Goal: Task Accomplishment & Management: Use online tool/utility

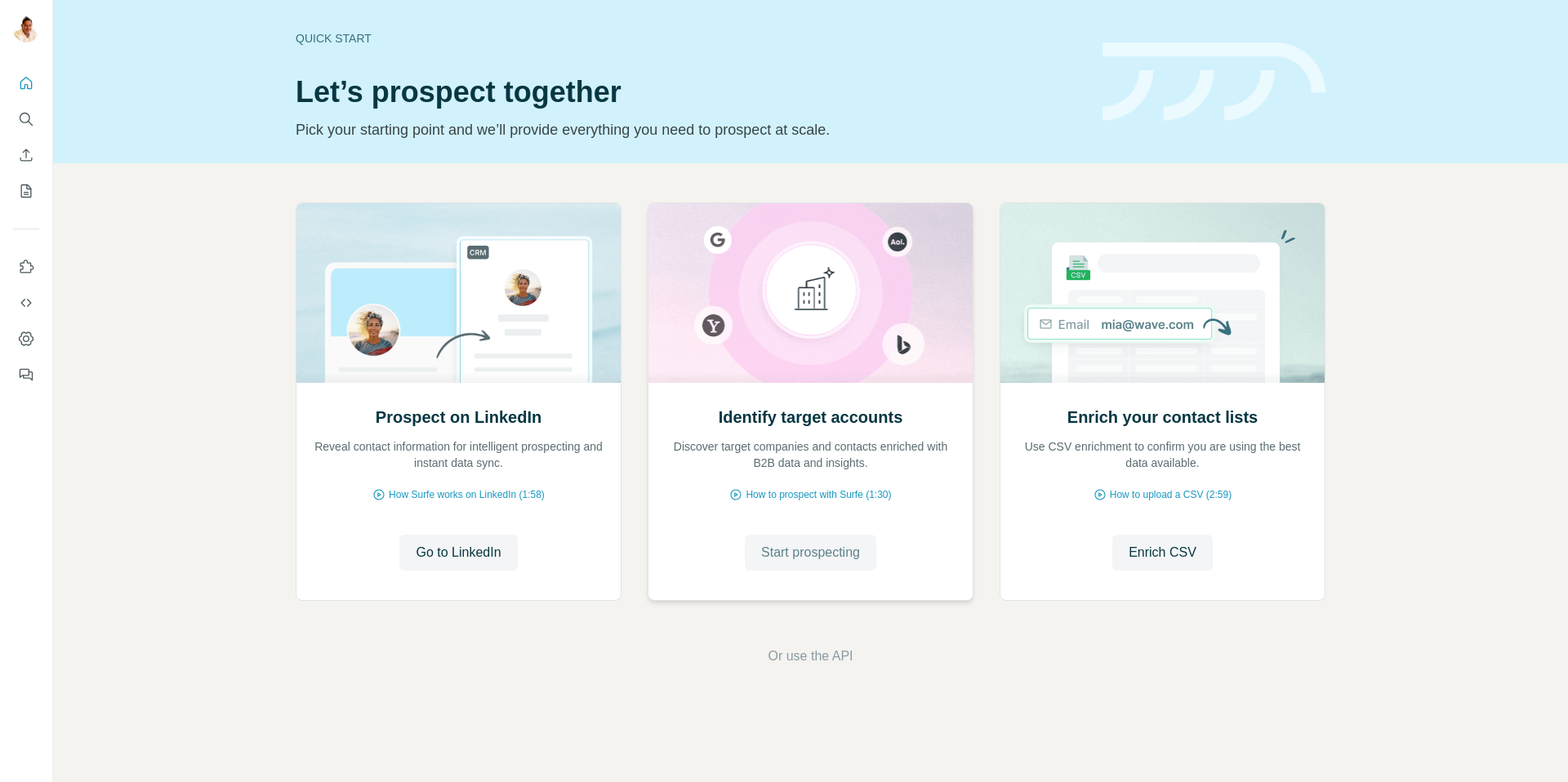
click at [800, 556] on span "Start prospecting" at bounding box center [810, 552] width 99 height 19
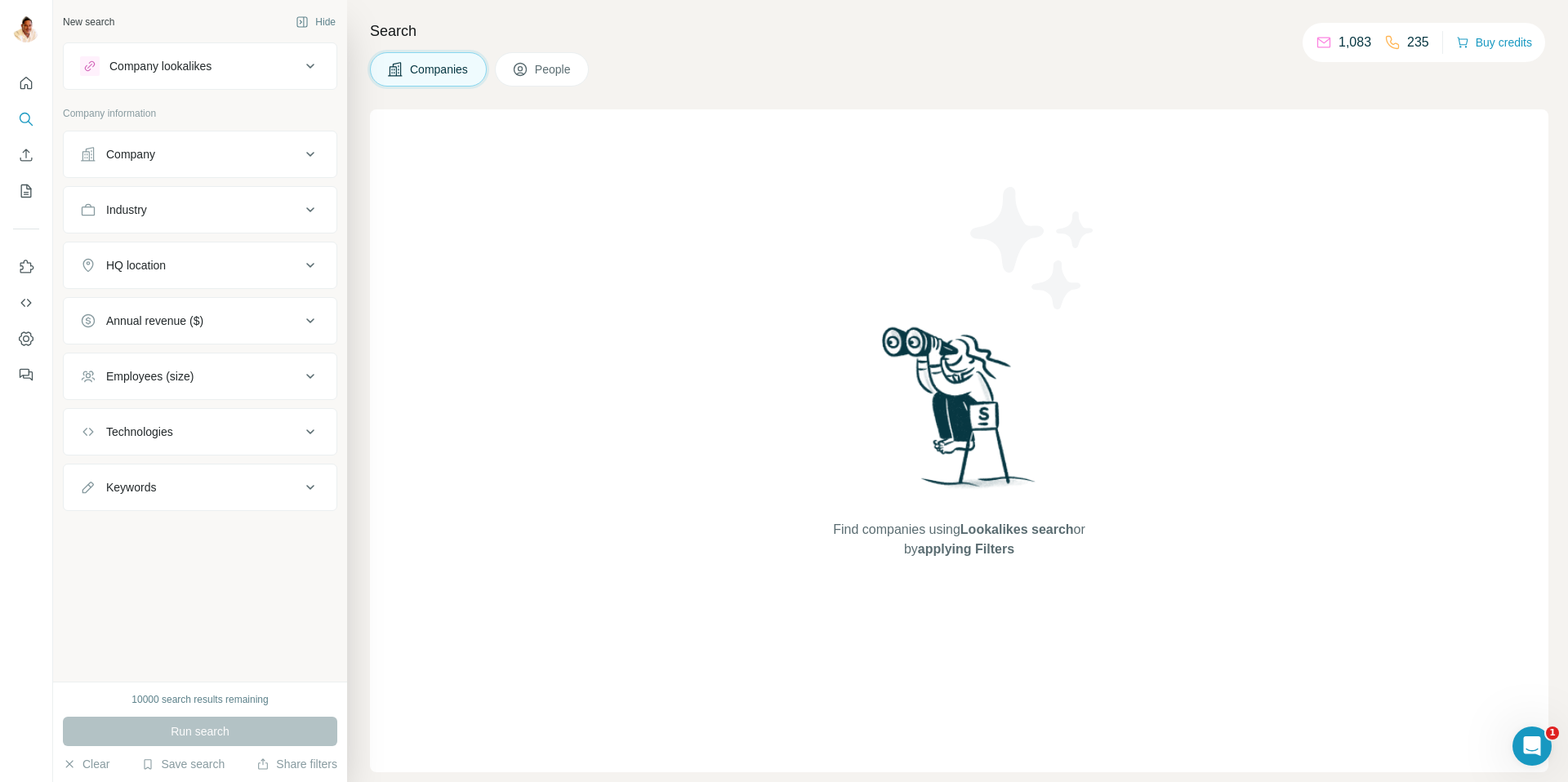
click at [185, 171] on button "Company" at bounding box center [200, 155] width 273 height 39
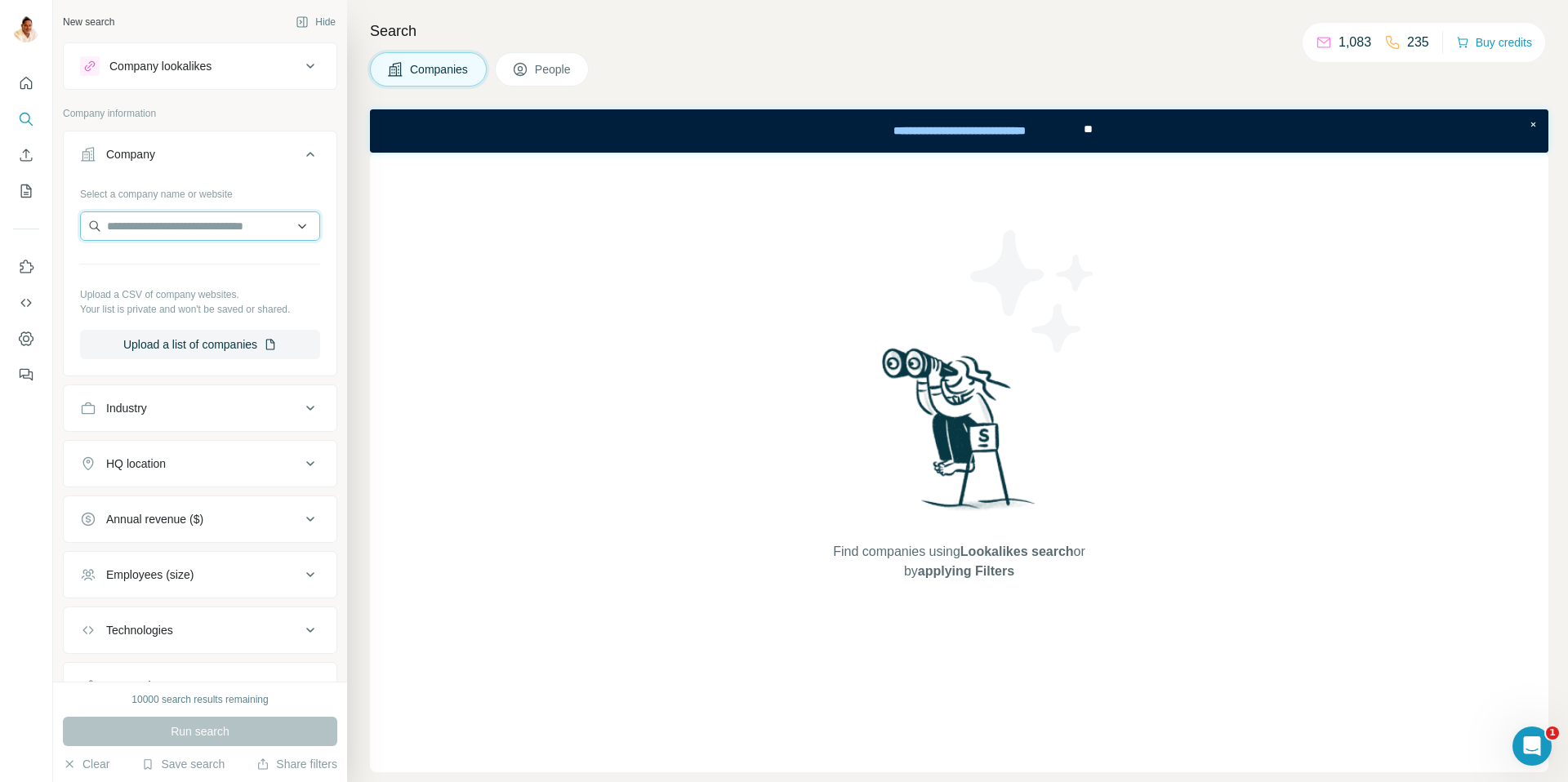
click at [218, 225] on input "text" at bounding box center [199, 226] width 240 height 30
paste input "**********"
type input "**********"
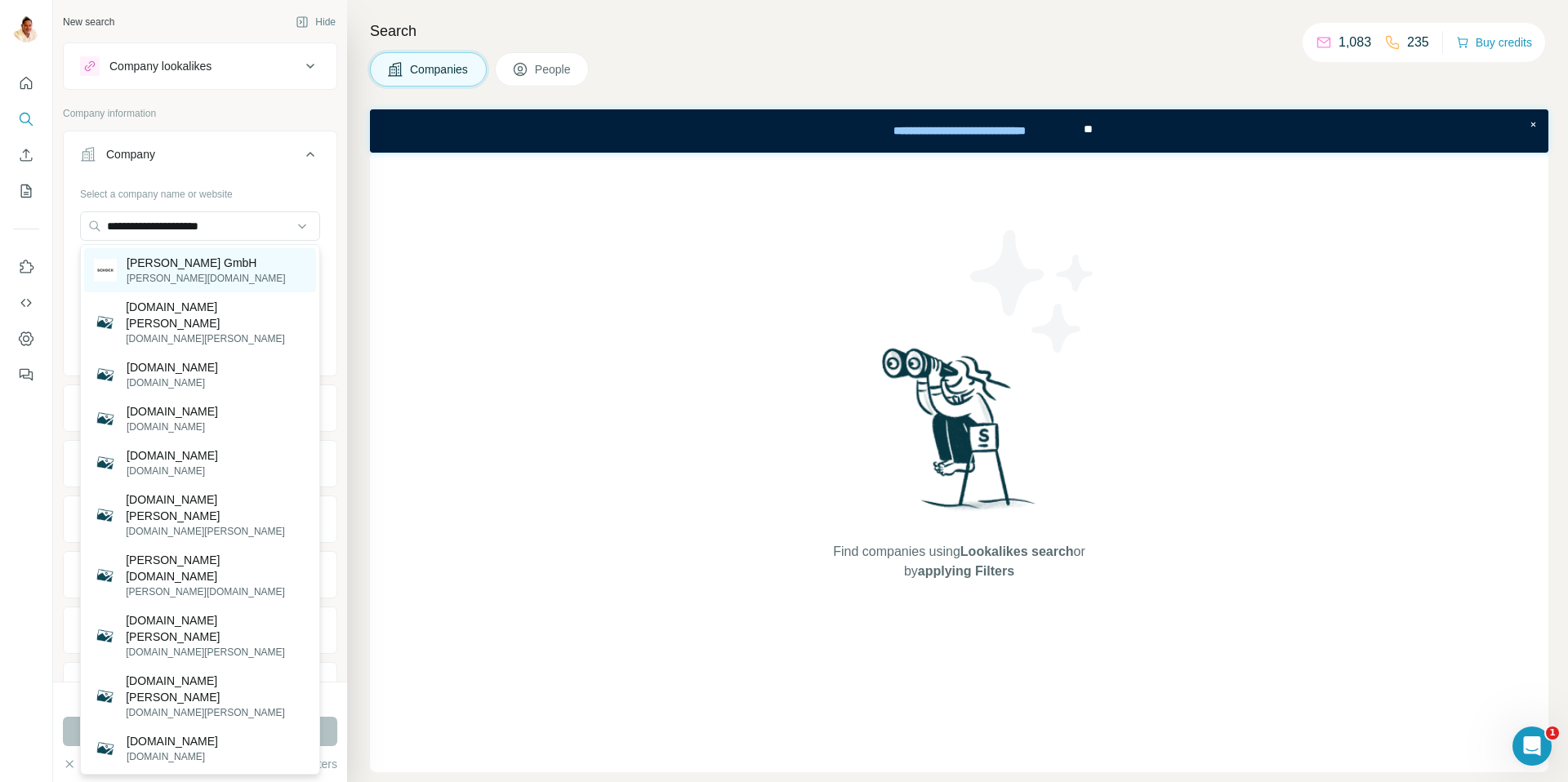
click at [176, 273] on p "[PERSON_NAME][DOMAIN_NAME]" at bounding box center [206, 279] width 159 height 15
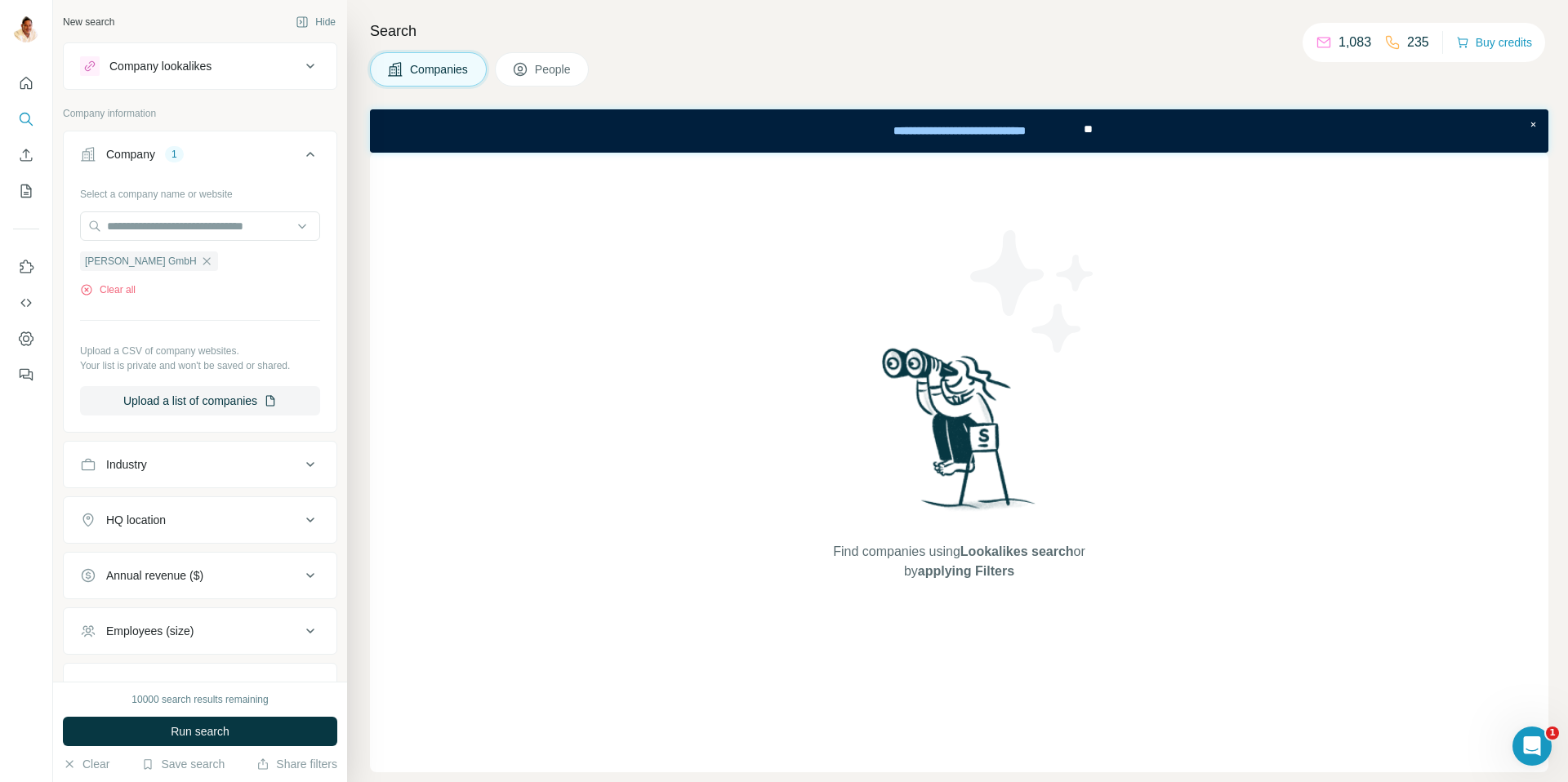
click at [171, 718] on button "Run search" at bounding box center [200, 732] width 274 height 30
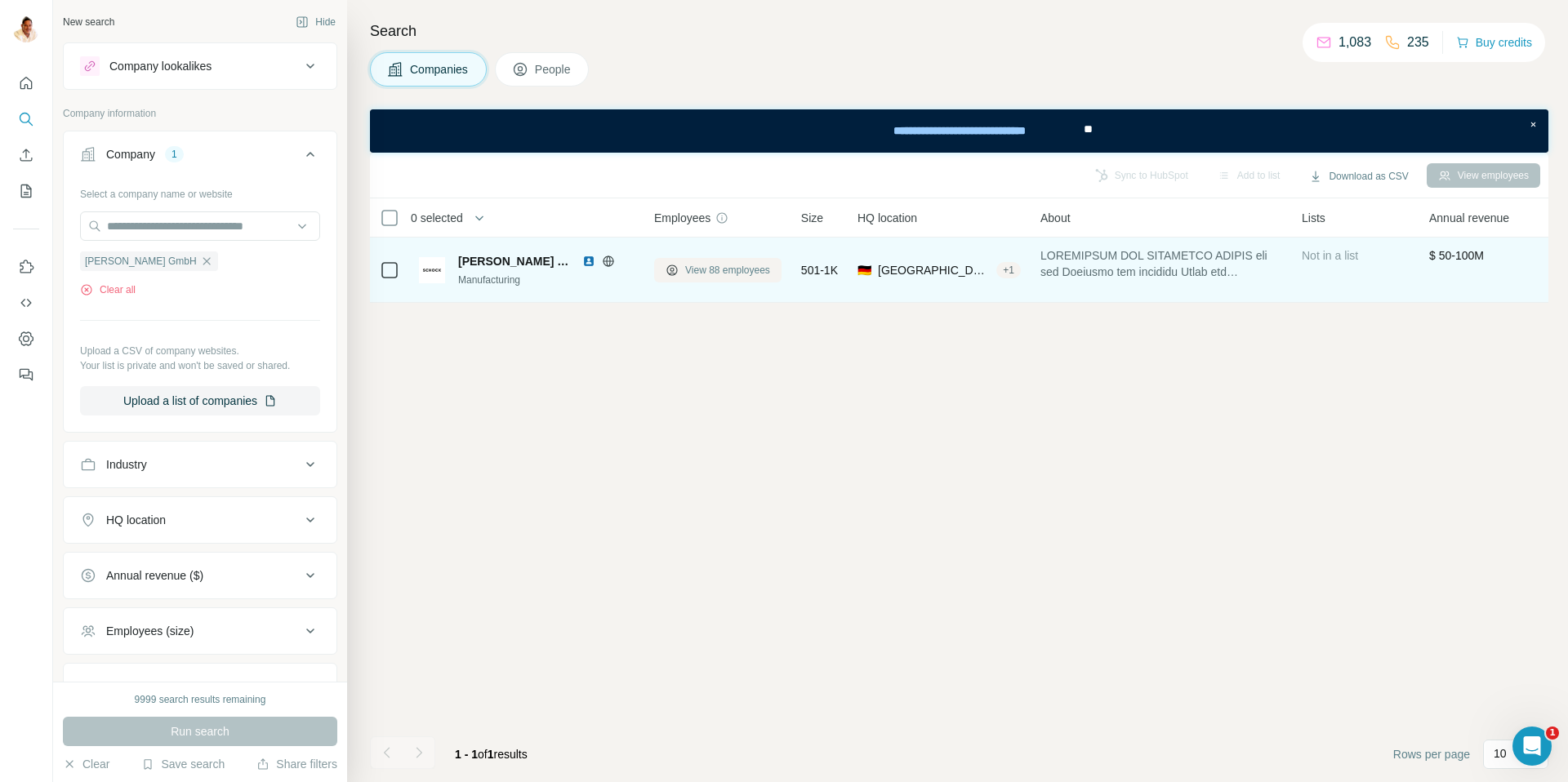
click at [725, 274] on span "View 88 employees" at bounding box center [728, 270] width 85 height 15
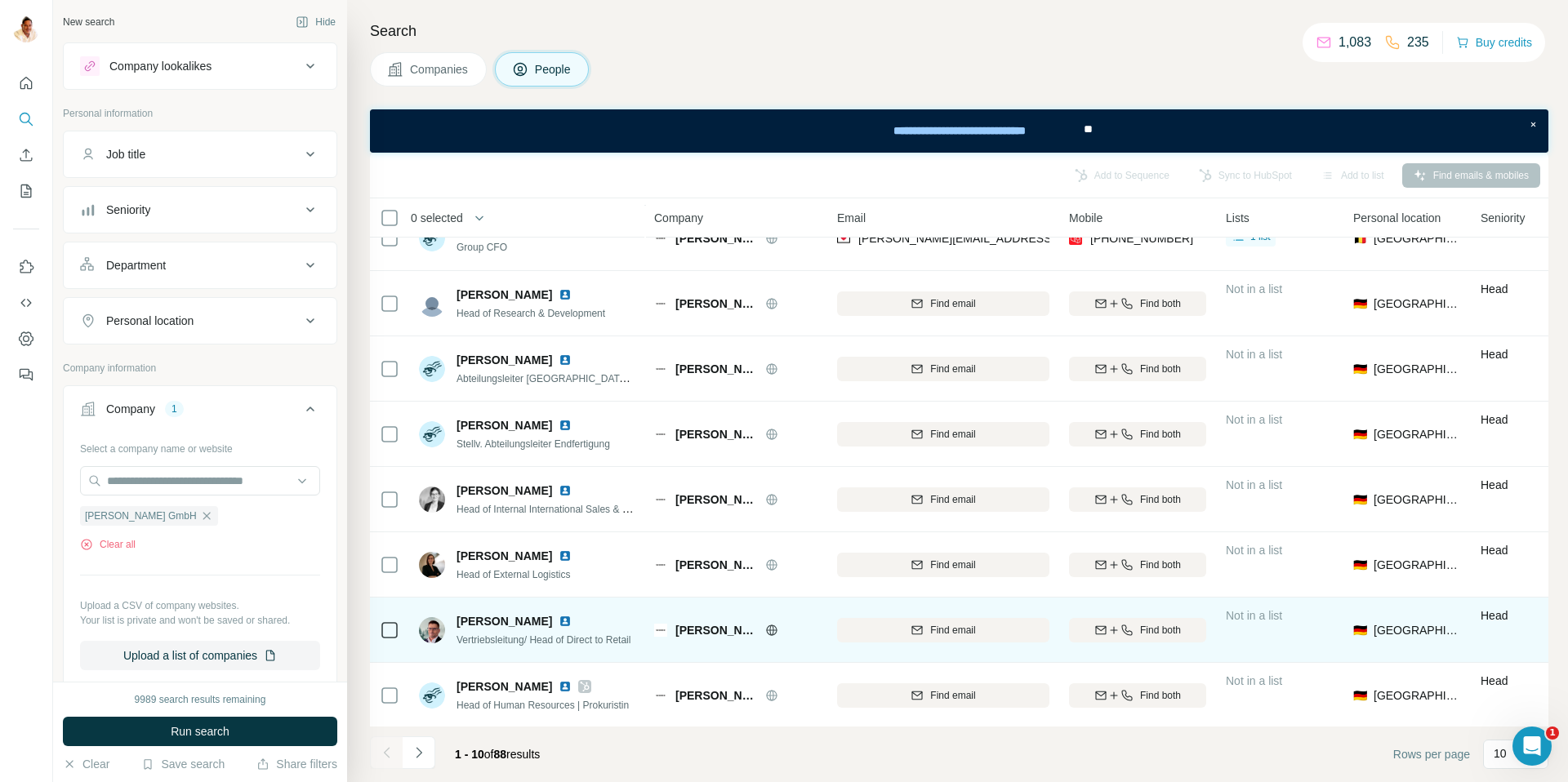
scroll to position [164, 0]
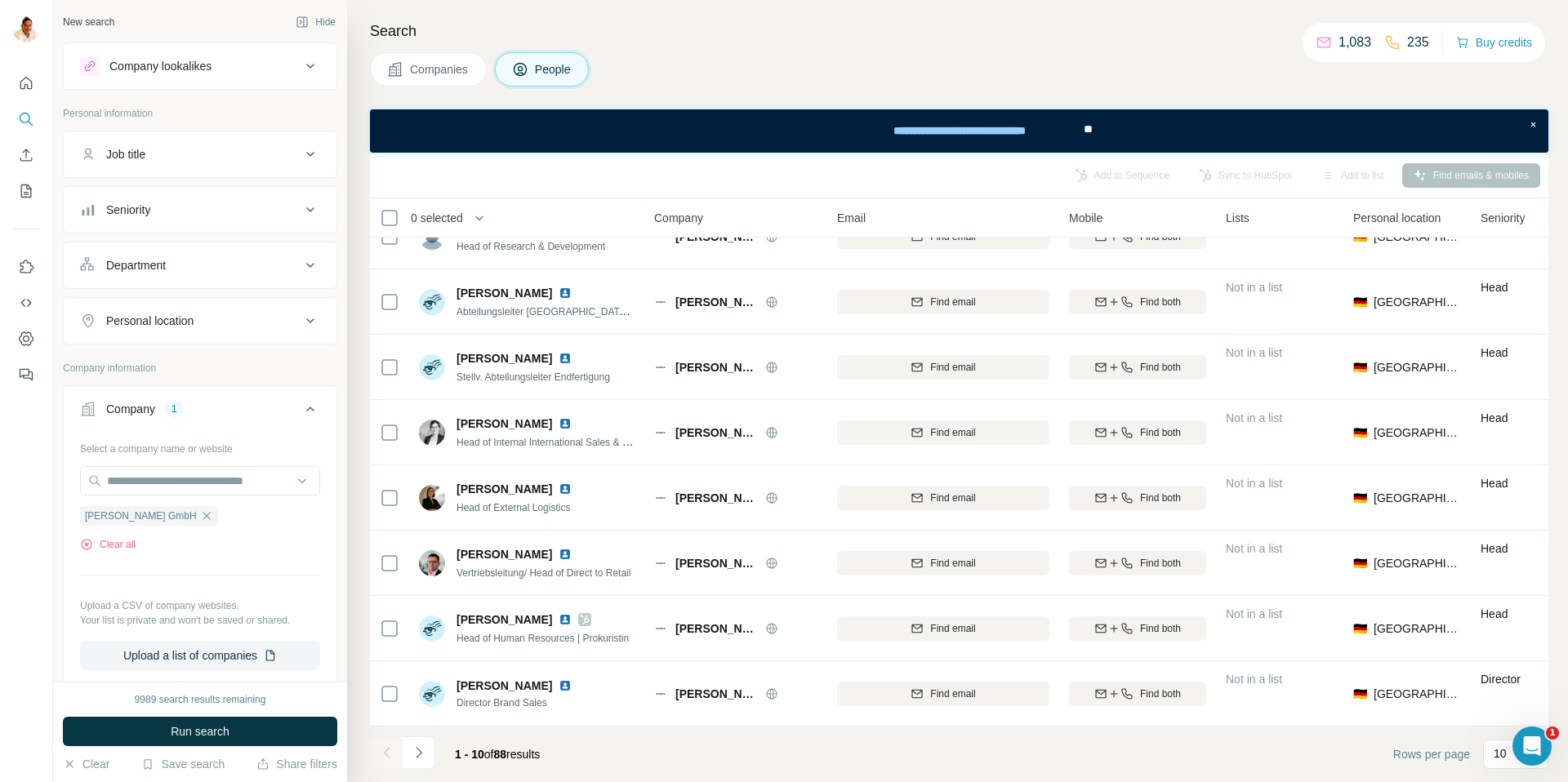
click at [423, 749] on icon "Navigate to next page" at bounding box center [419, 753] width 17 height 17
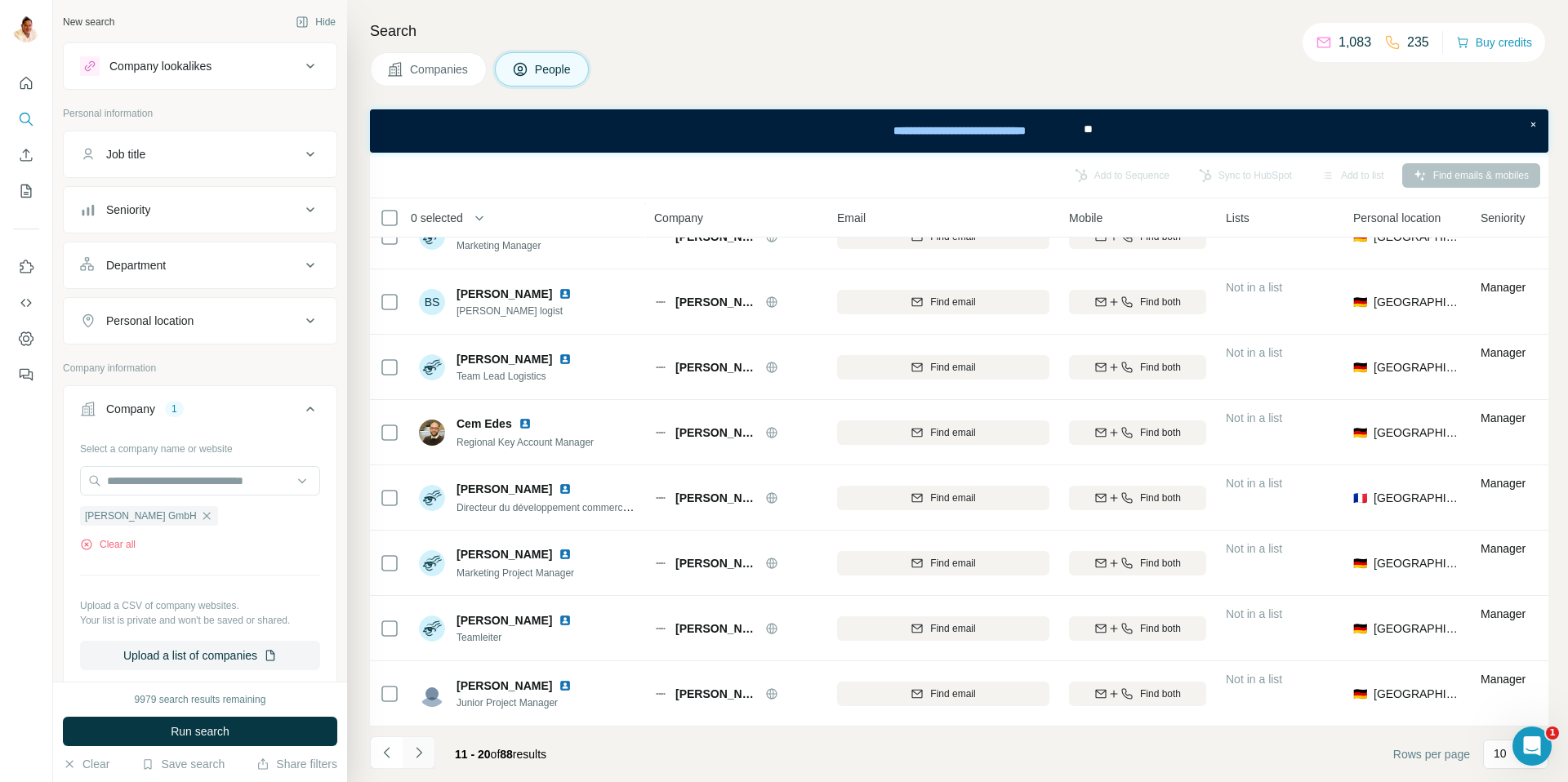
click at [417, 747] on icon "Navigate to next page" at bounding box center [419, 753] width 17 height 17
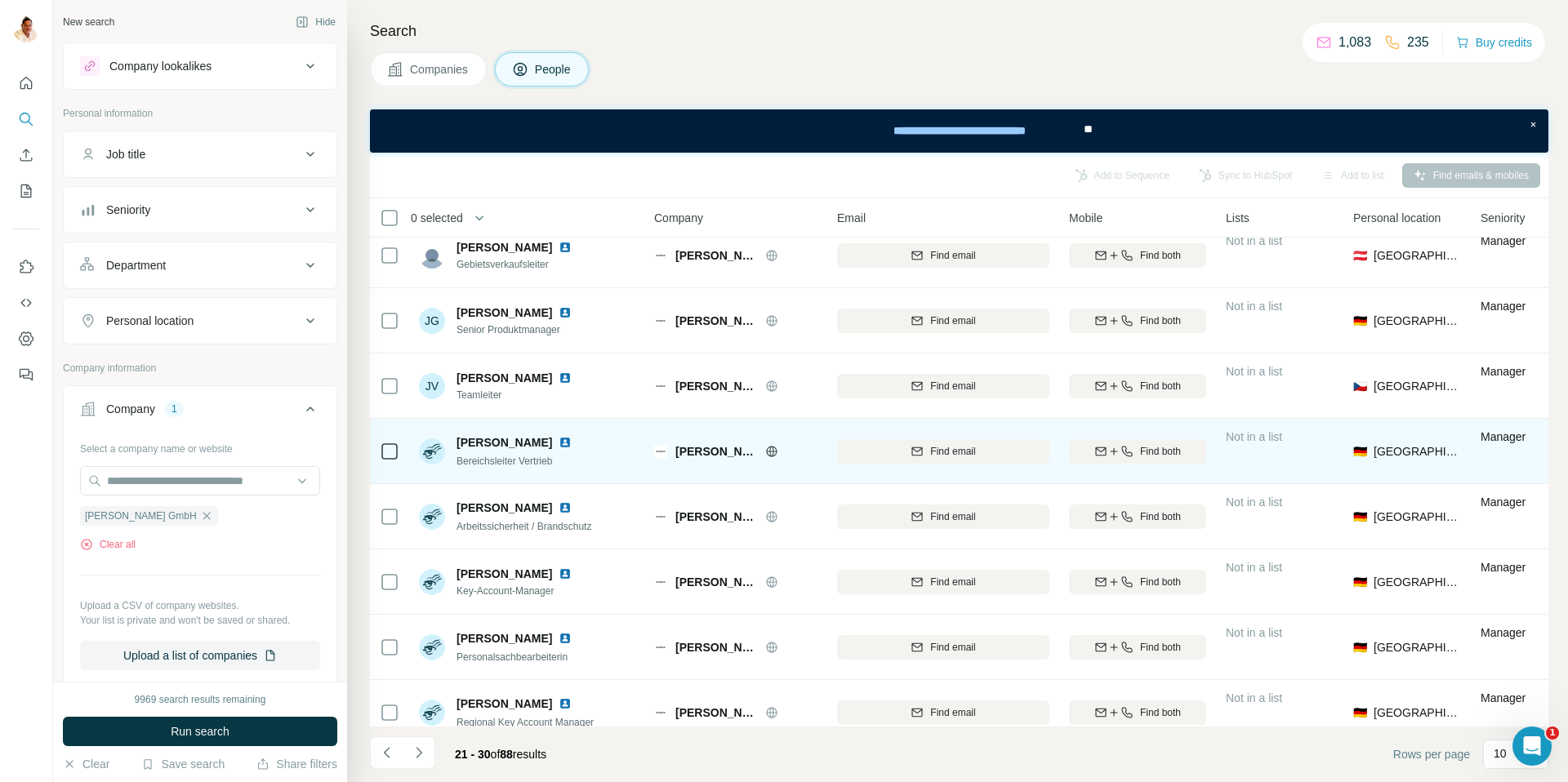
scroll to position [0, 0]
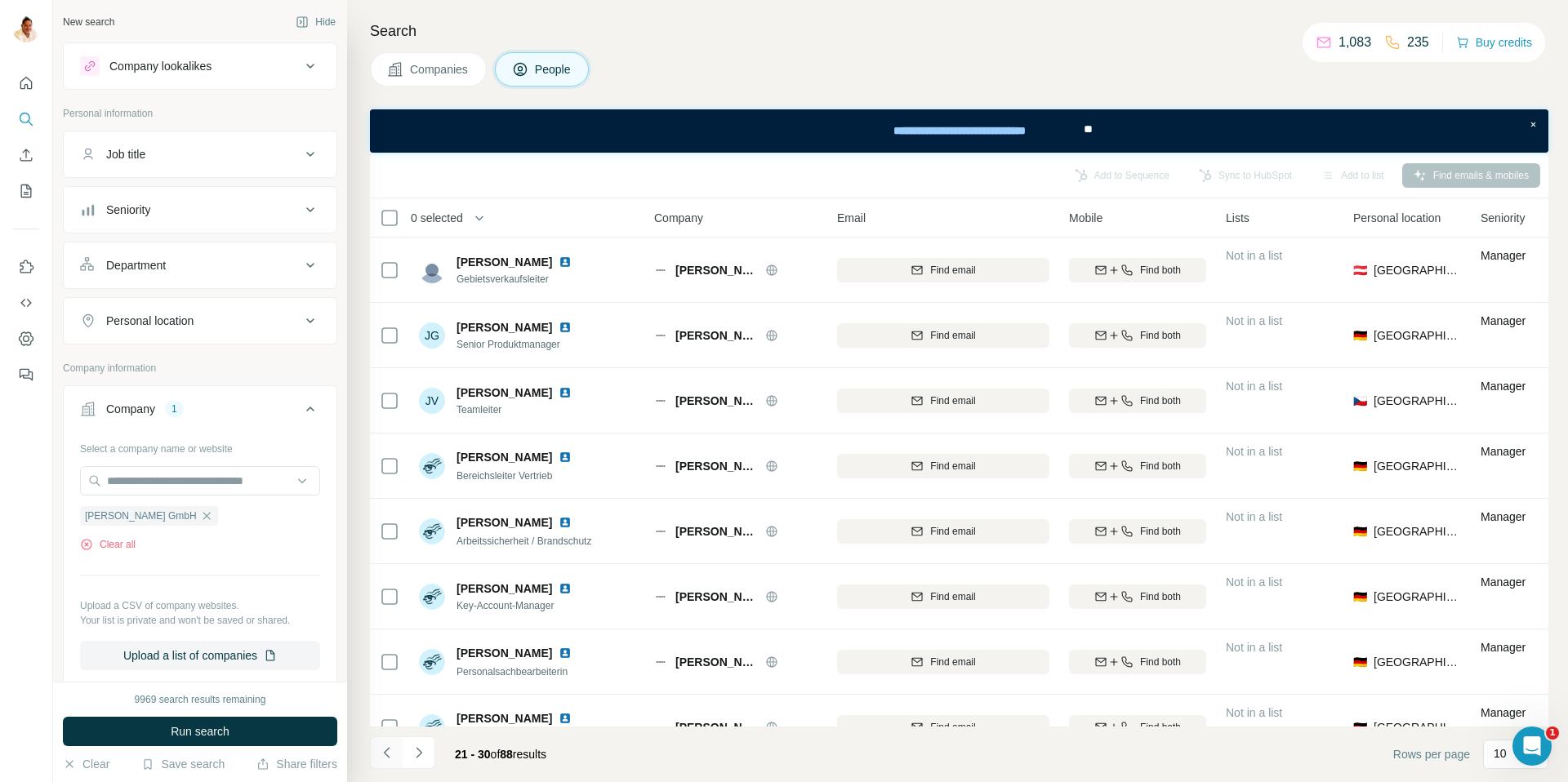
click at [381, 752] on icon "Navigate to previous page" at bounding box center [387, 753] width 17 height 17
click at [382, 751] on icon "Navigate to previous page" at bounding box center [387, 753] width 17 height 17
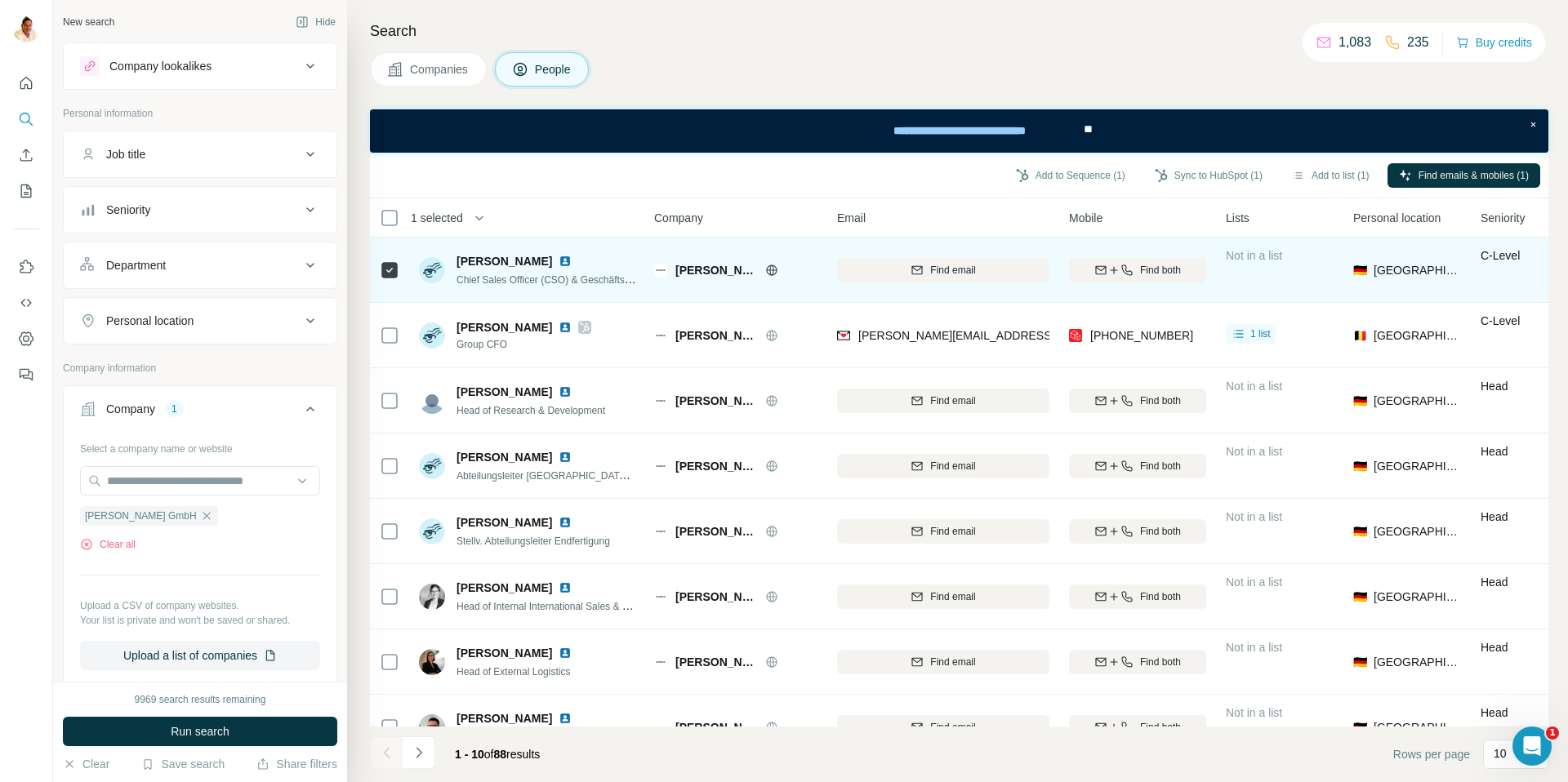
scroll to position [4, 0]
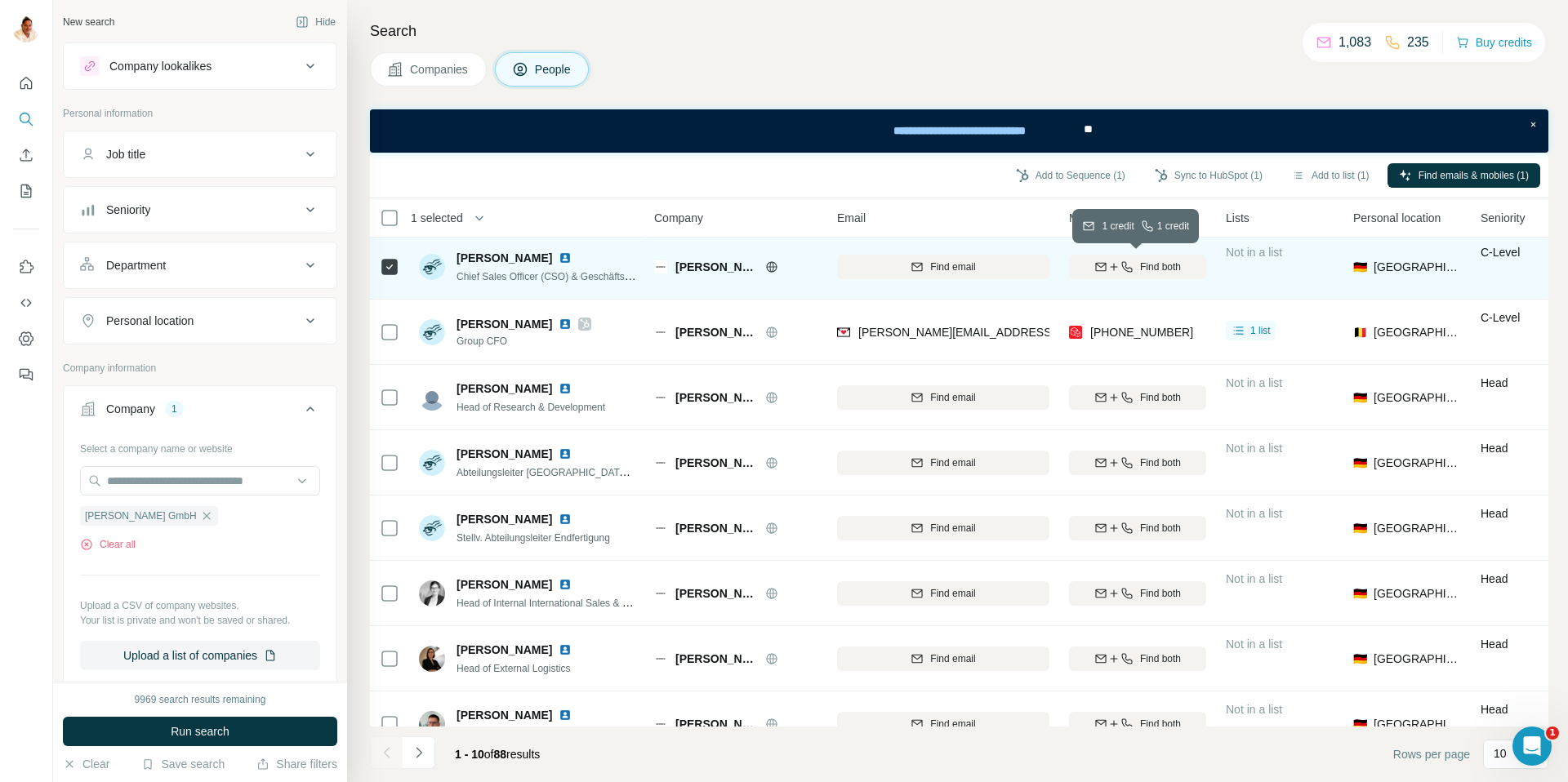
click at [1140, 265] on span "Find both" at bounding box center [1160, 267] width 41 height 15
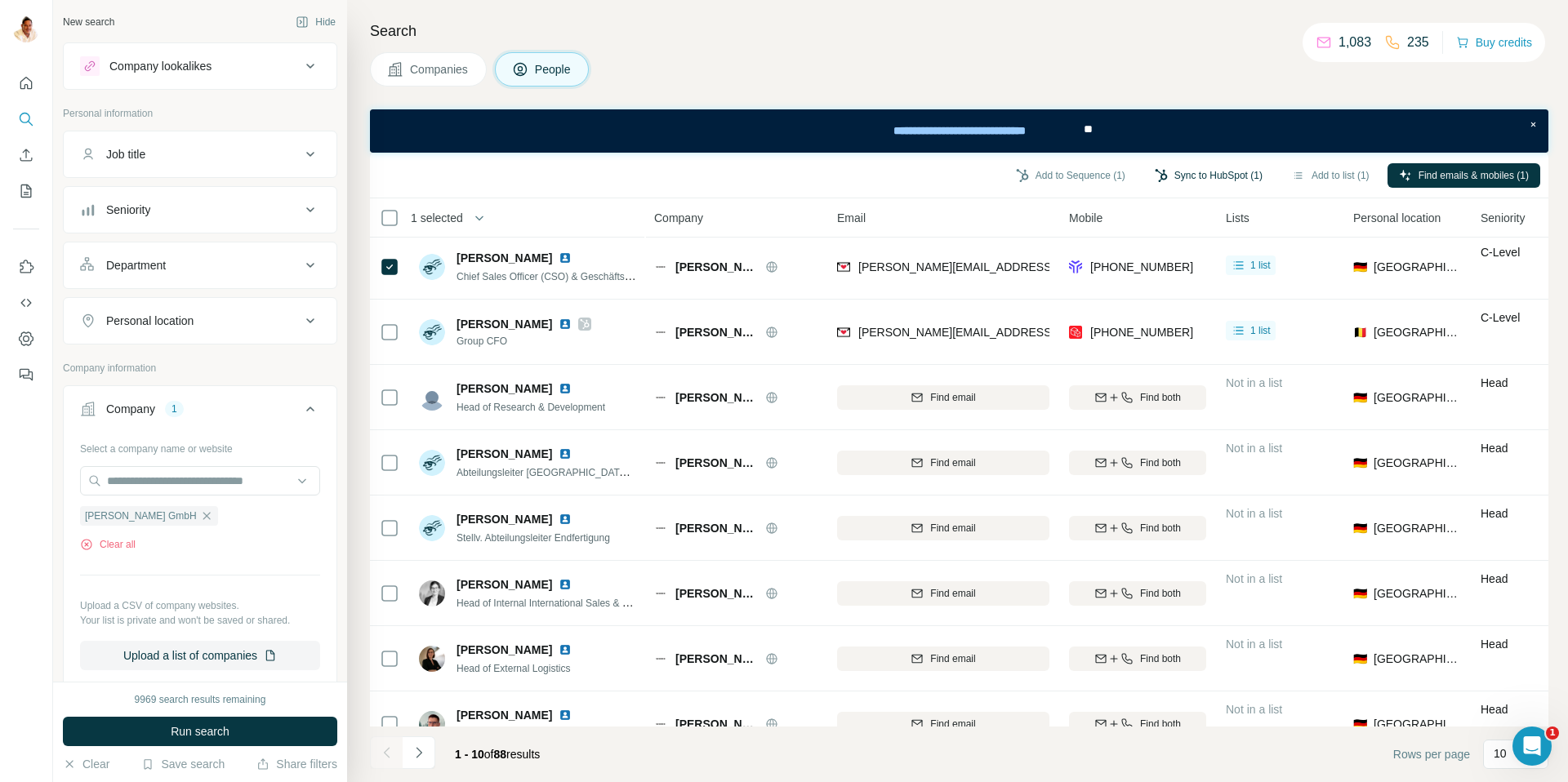
click at [1175, 175] on button "Sync to HubSpot (1)" at bounding box center [1208, 175] width 131 height 24
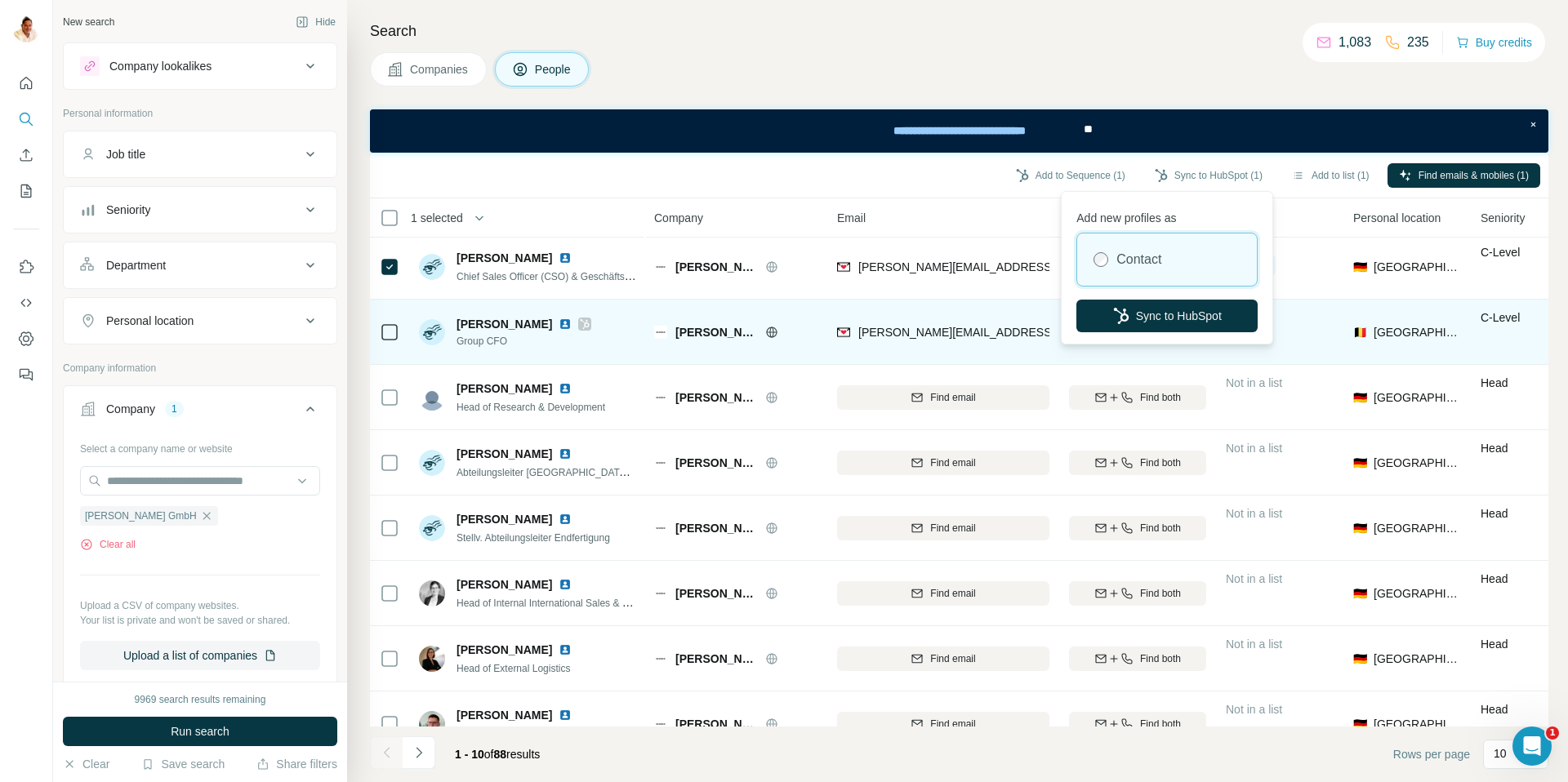
drag, startPoint x: 1136, startPoint y: 308, endPoint x: 1114, endPoint y: 301, distance: 23.1
click at [1136, 308] on button "Sync to HubSpot" at bounding box center [1167, 316] width 181 height 32
